Goal: Information Seeking & Learning: Learn about a topic

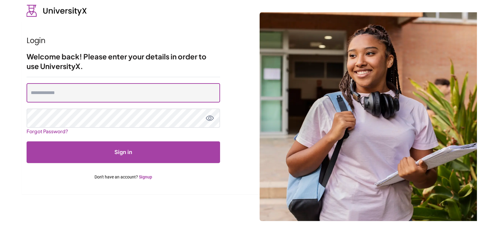
type input "**********"
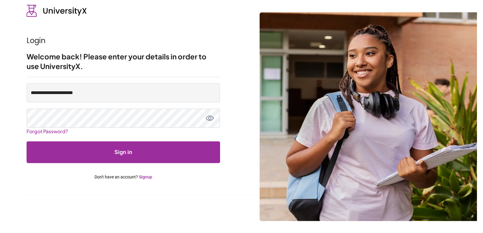
click at [212, 119] on icon "toggle password view" at bounding box center [209, 118] width 8 height 8
click at [191, 148] on button "Sign in" at bounding box center [123, 153] width 193 height 22
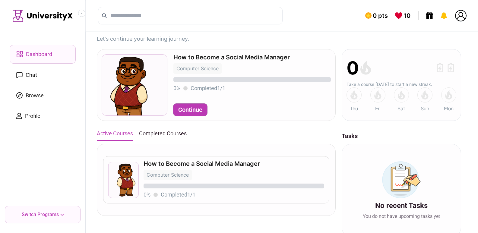
scroll to position [16, 0]
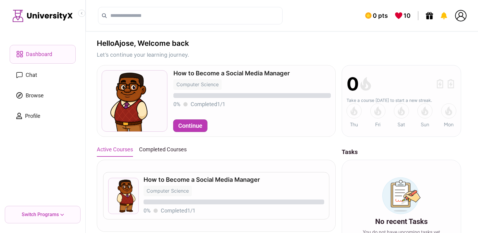
click at [404, 194] on img at bounding box center [401, 195] width 39 height 37
click at [29, 73] on span "Chat" at bounding box center [31, 75] width 11 height 8
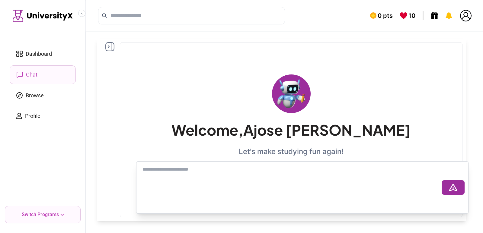
click at [39, 96] on span "Browse" at bounding box center [35, 95] width 18 height 8
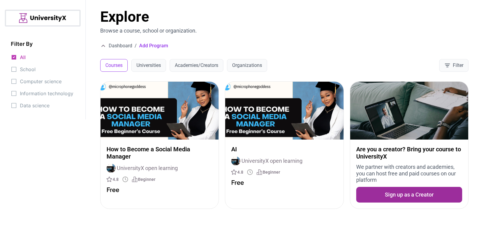
click at [310, 53] on div "Explore Browse a course, school or organization. Dashboard / Add Program Course…" at bounding box center [284, 40] width 397 height 81
click at [446, 60] on button "Filter" at bounding box center [453, 65] width 29 height 13
click at [23, 14] on img at bounding box center [42, 18] width 47 height 10
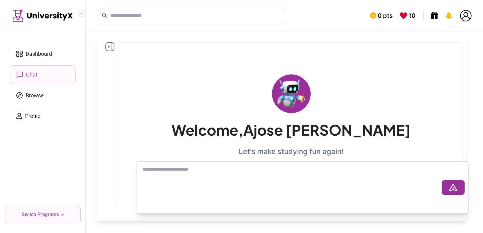
click at [39, 53] on span "Dashboard" at bounding box center [39, 54] width 26 height 8
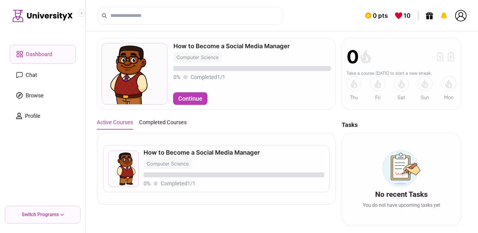
scroll to position [32, 0]
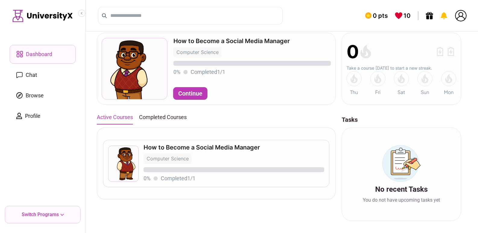
click at [176, 116] on button "Completed Courses" at bounding box center [163, 117] width 48 height 13
click at [132, 117] on button "Active Courses" at bounding box center [115, 117] width 36 height 13
click at [235, 115] on div "Active Courses Completed Courses" at bounding box center [216, 117] width 239 height 13
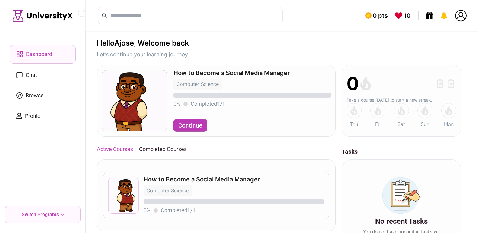
scroll to position [0, 0]
click at [46, 93] on link "Browse" at bounding box center [43, 96] width 66 height 18
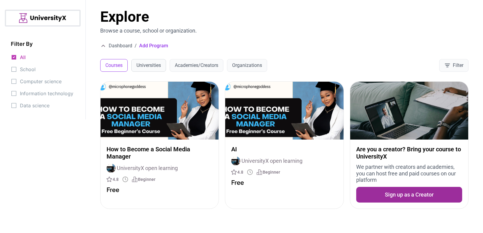
click at [150, 66] on button "Universities" at bounding box center [148, 65] width 35 height 13
click at [199, 66] on button "Academies/Creators" at bounding box center [197, 65] width 54 height 13
click at [237, 64] on button "Organizations" at bounding box center [247, 65] width 40 height 13
click at [208, 67] on button "Academies/Creators" at bounding box center [197, 65] width 54 height 13
click at [153, 70] on button "Universities" at bounding box center [148, 65] width 35 height 13
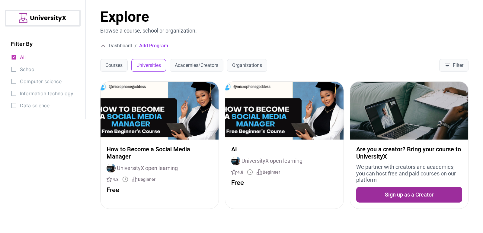
click at [71, 19] on div at bounding box center [43, 18] width 76 height 17
click at [103, 46] on icon at bounding box center [103, 46] width 6 height 6
click at [359, 222] on div "How to Become a Social Media Manager UniversityX open learning 4.8 Beginner Fre…" at bounding box center [284, 157] width 397 height 152
click at [116, 44] on span "Dashboard" at bounding box center [121, 45] width 24 height 7
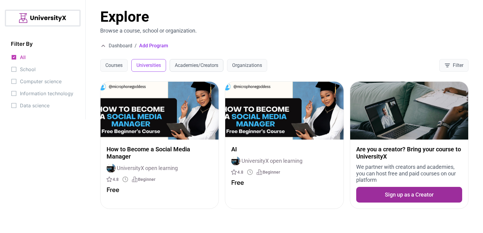
click at [179, 59] on button "Academies/Creators" at bounding box center [197, 65] width 54 height 13
click at [153, 62] on button "Universities" at bounding box center [148, 65] width 35 height 13
click at [126, 63] on button "Courses" at bounding box center [113, 65] width 27 height 13
click at [32, 70] on span "School" at bounding box center [28, 69] width 16 height 8
click at [33, 80] on span "Computer science" at bounding box center [41, 81] width 42 height 8
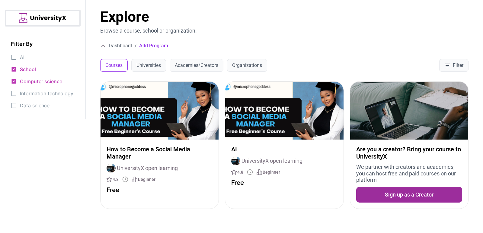
click at [33, 94] on span "Information technology" at bounding box center [46, 93] width 53 height 8
click at [17, 106] on icon at bounding box center [14, 106] width 6 height 6
click at [71, 81] on div "All School Computer science Information technology Data science" at bounding box center [43, 81] width 64 height 57
click at [15, 57] on icon at bounding box center [14, 57] width 6 height 6
click at [278, 45] on div "Dashboard / Add Program" at bounding box center [284, 45] width 368 height 7
